Goal: Share content

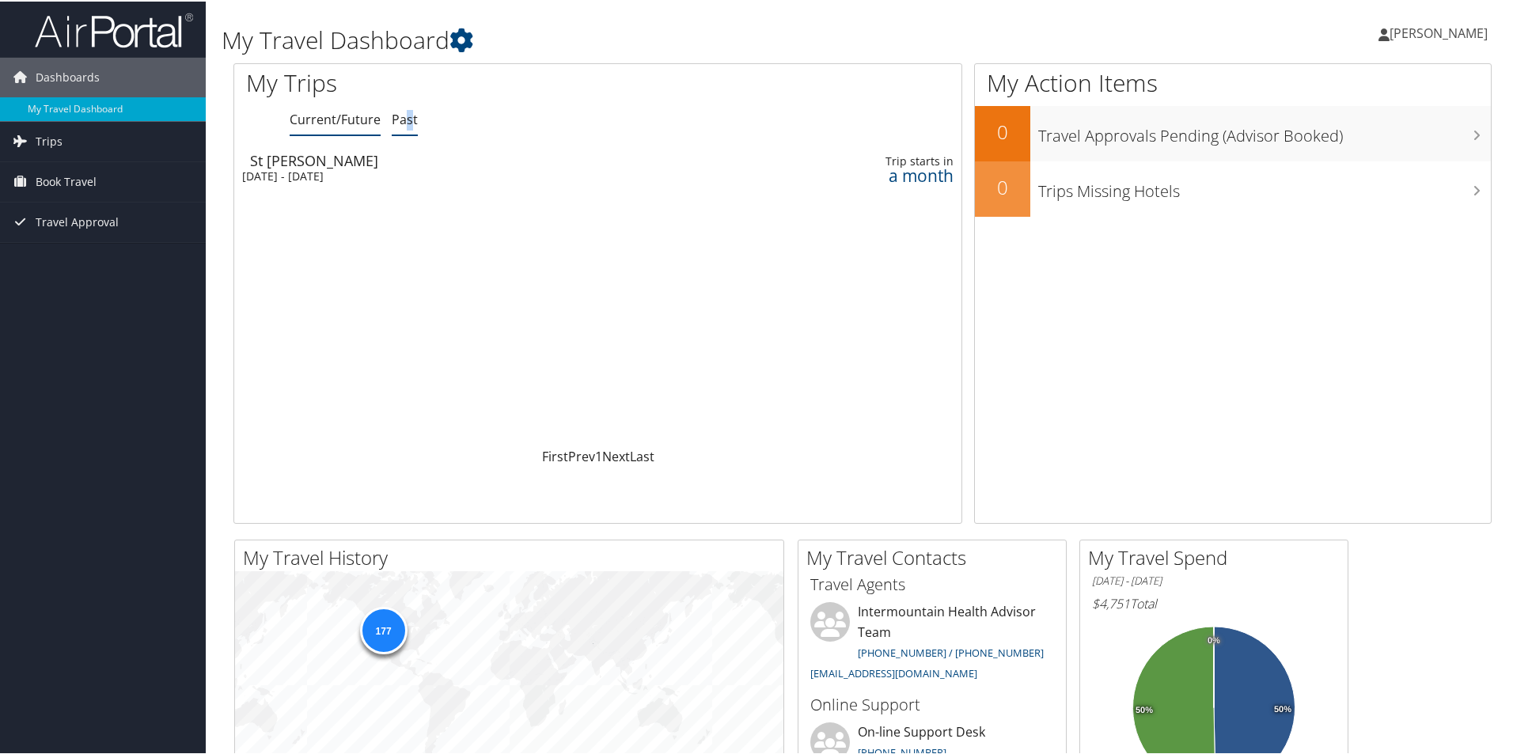
click at [408, 125] on link "Past" at bounding box center [405, 117] width 26 height 17
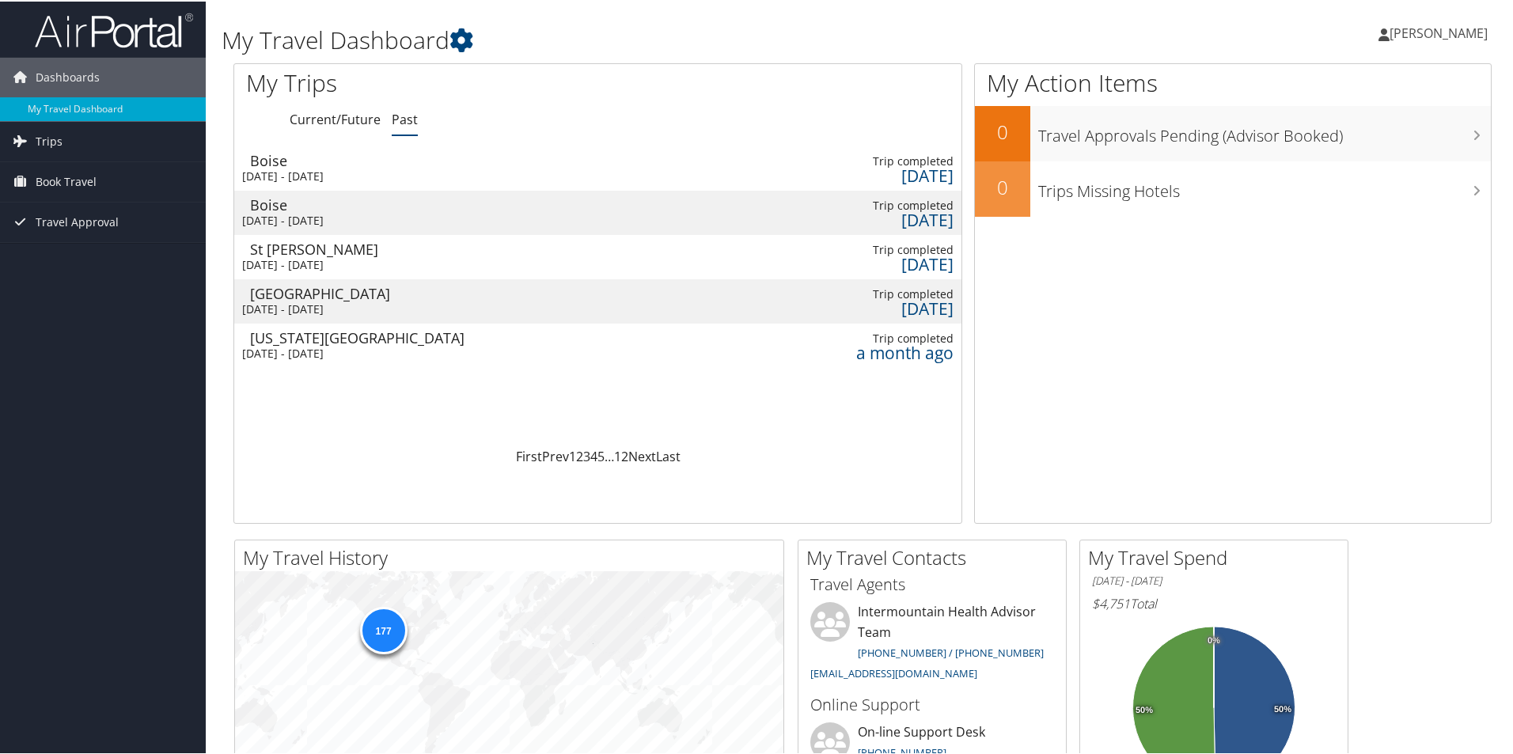
click at [382, 308] on div "[DATE] - [DATE]" at bounding box center [473, 308] width 462 height 14
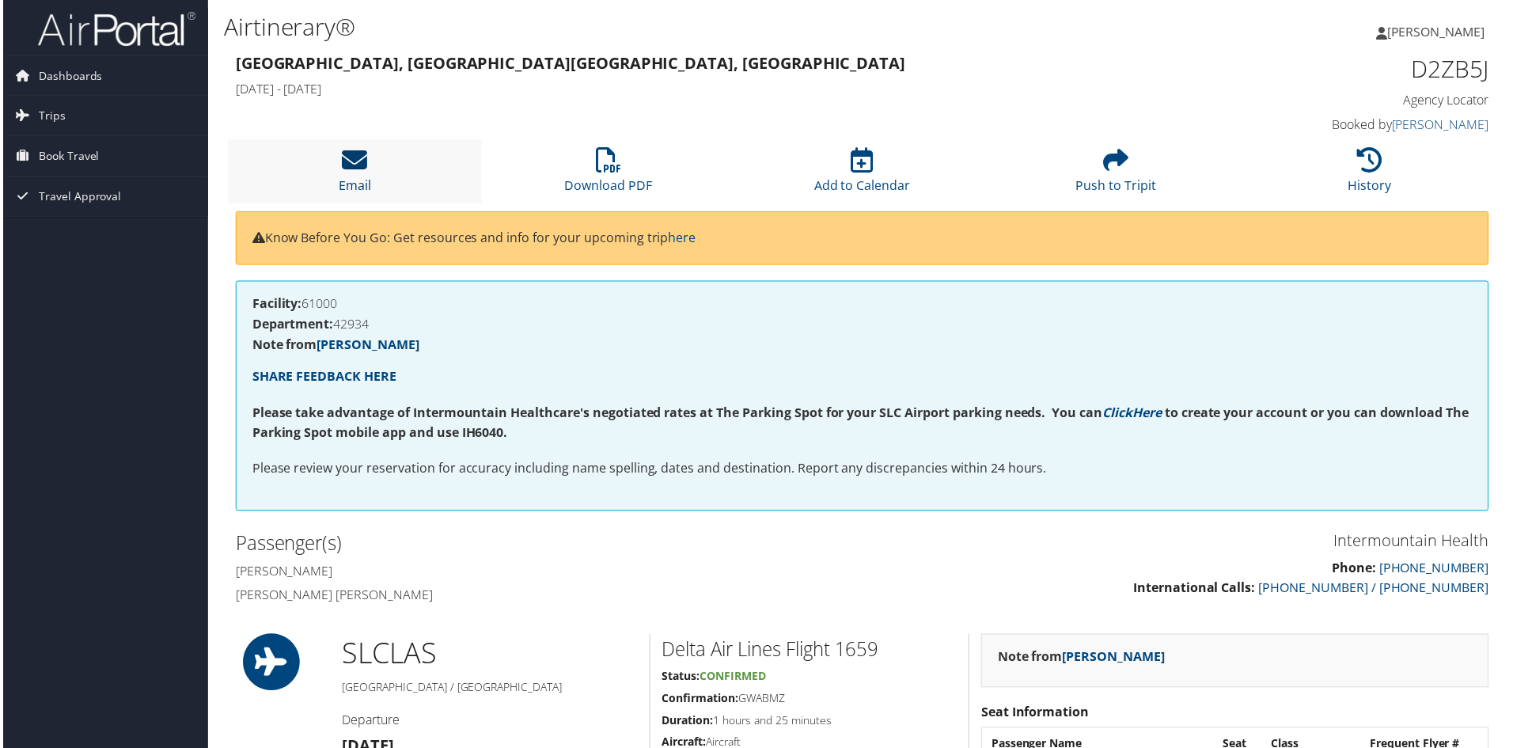
click at [356, 167] on icon at bounding box center [352, 160] width 25 height 25
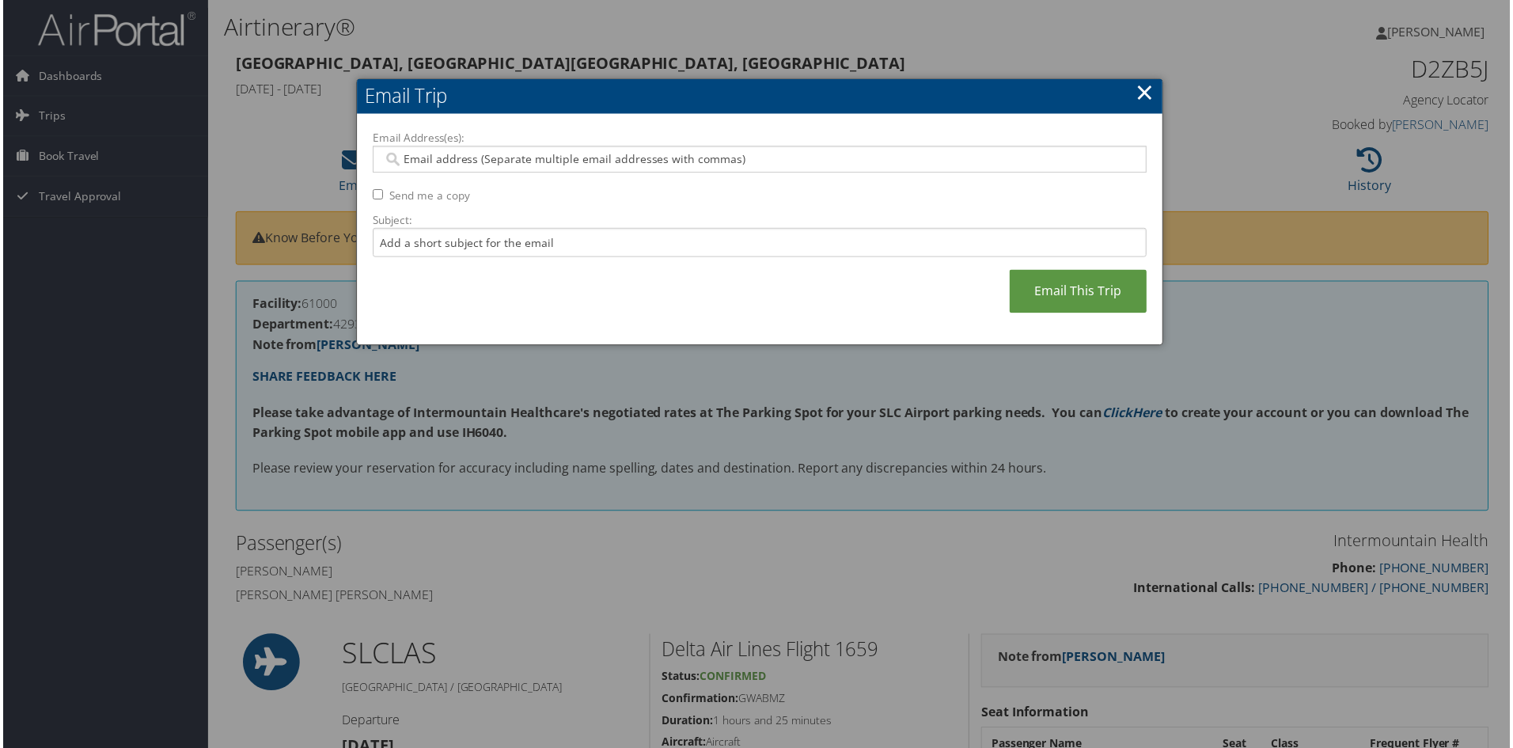
click at [459, 162] on input "Email Address(es):" at bounding box center [759, 160] width 756 height 16
type input "nicole.forman@selecthealth.org"
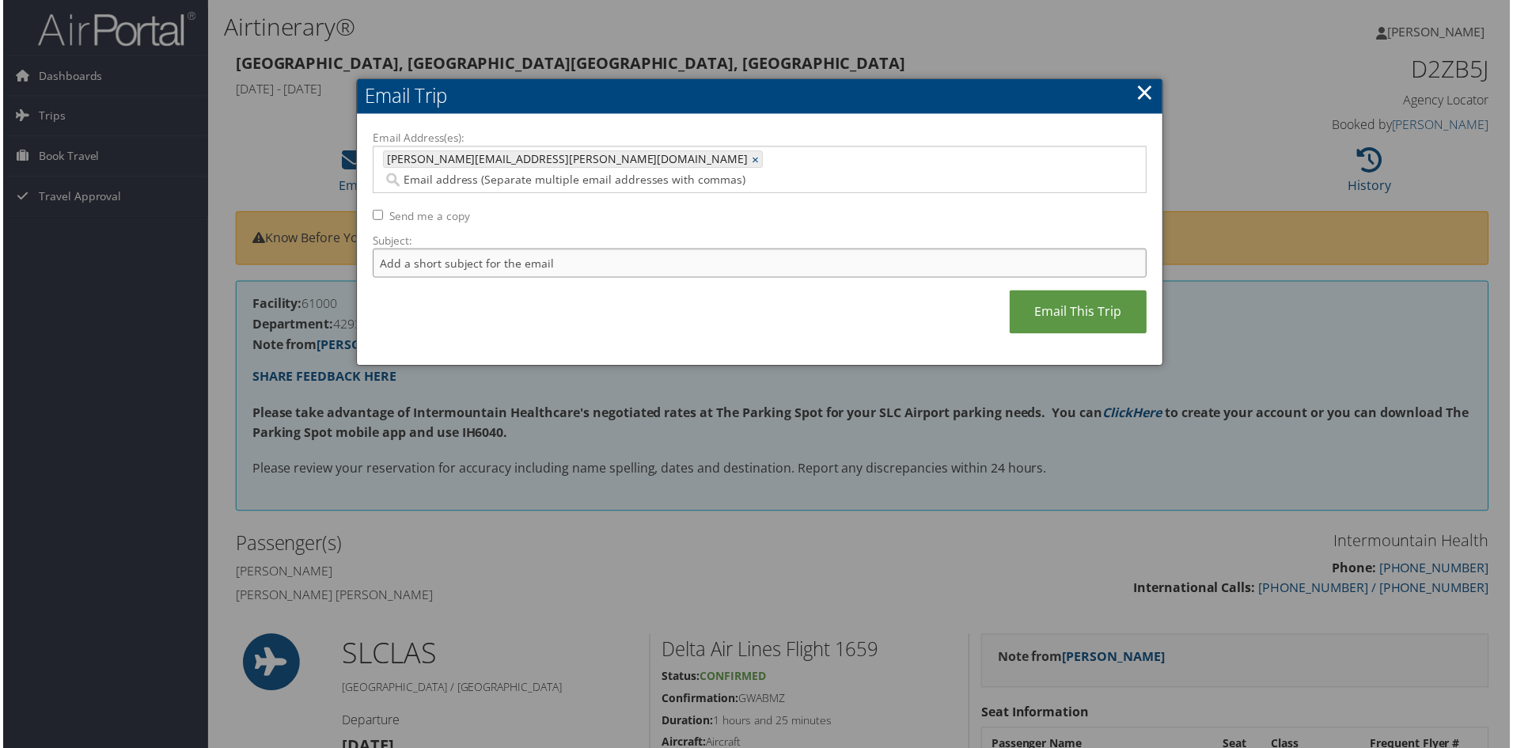
click at [403, 249] on input "Subject:" at bounding box center [759, 263] width 777 height 29
type input "Las Vegas Chris Brown"
click at [1019, 291] on link "Email This Trip" at bounding box center [1080, 313] width 138 height 44
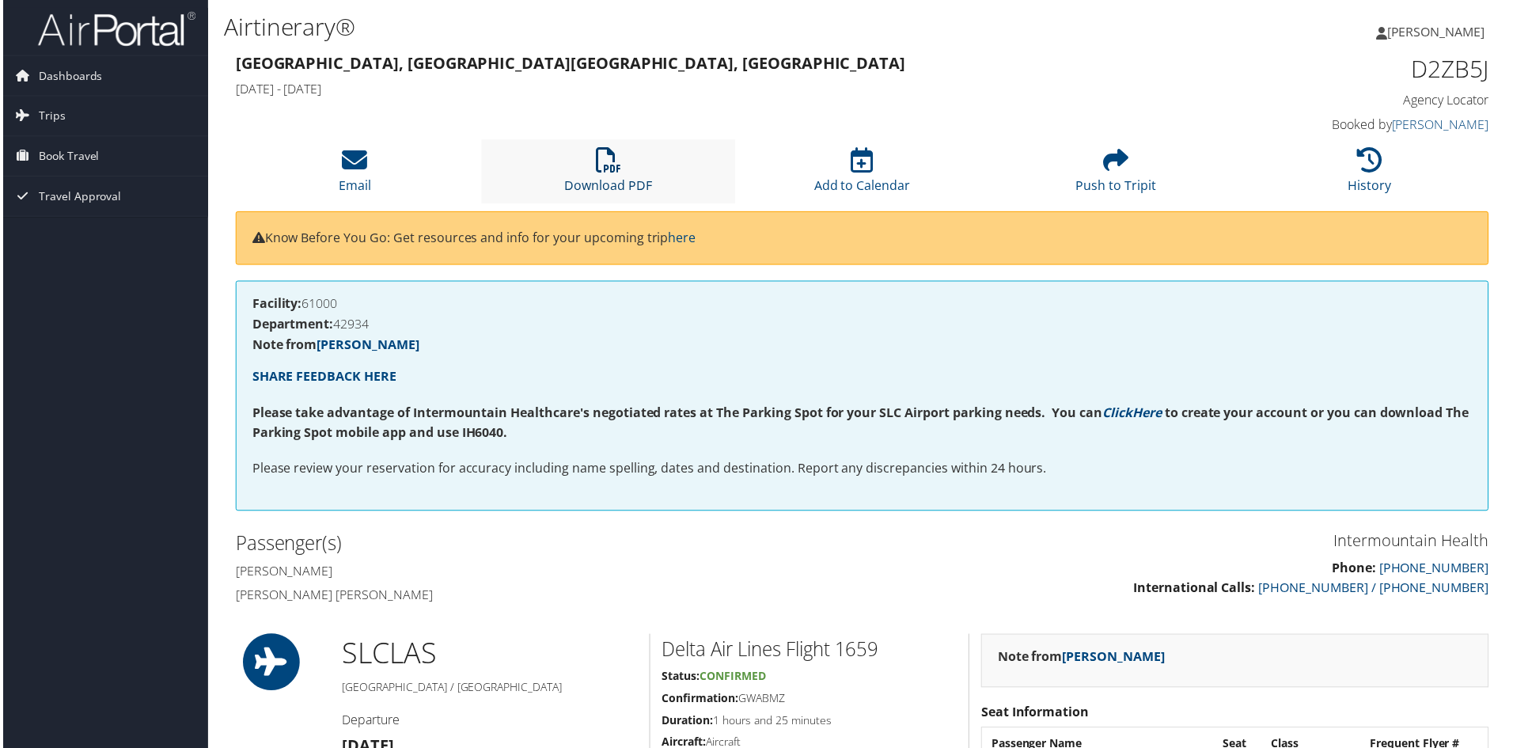
click at [612, 173] on icon at bounding box center [607, 160] width 25 height 25
